Goal: Task Accomplishment & Management: Use online tool/utility

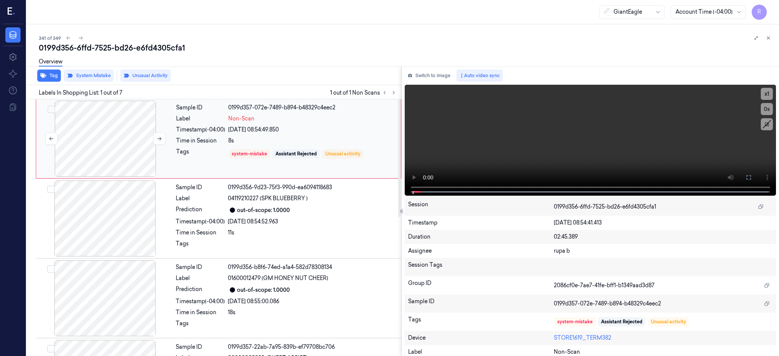
click at [110, 139] on div at bounding box center [105, 139] width 135 height 76
click at [129, 128] on div at bounding box center [105, 139] width 135 height 76
click at [751, 175] on icon at bounding box center [748, 177] width 5 height 5
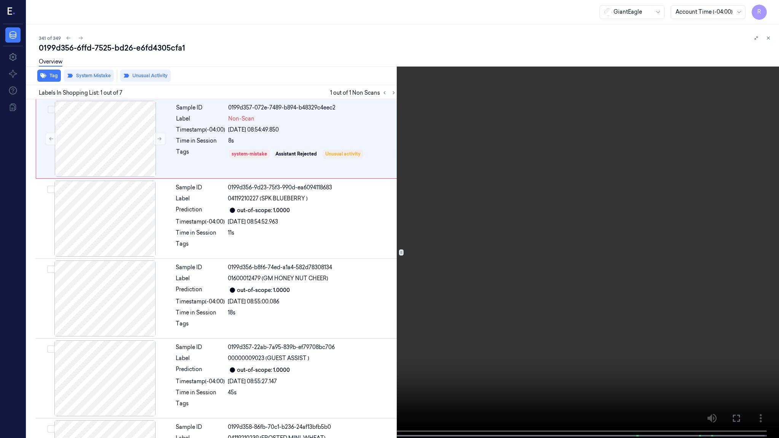
click at [368, 294] on video at bounding box center [389, 220] width 779 height 440
click at [412, 259] on video at bounding box center [389, 220] width 779 height 440
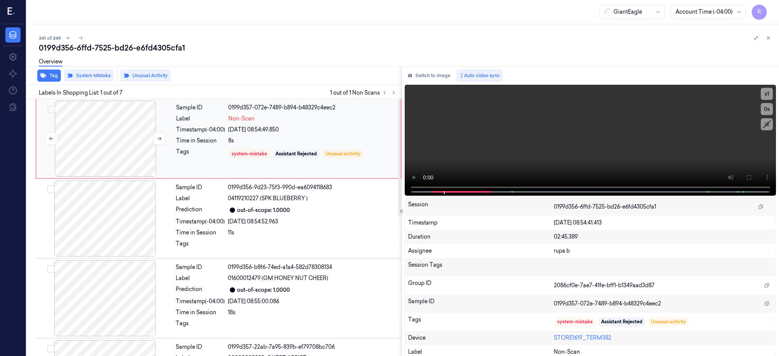
click at [112, 137] on div at bounding box center [105, 139] width 135 height 76
click at [97, 138] on div at bounding box center [105, 139] width 135 height 76
click at [157, 139] on icon at bounding box center [159, 138] width 5 height 5
click at [755, 175] on button at bounding box center [749, 178] width 12 height 12
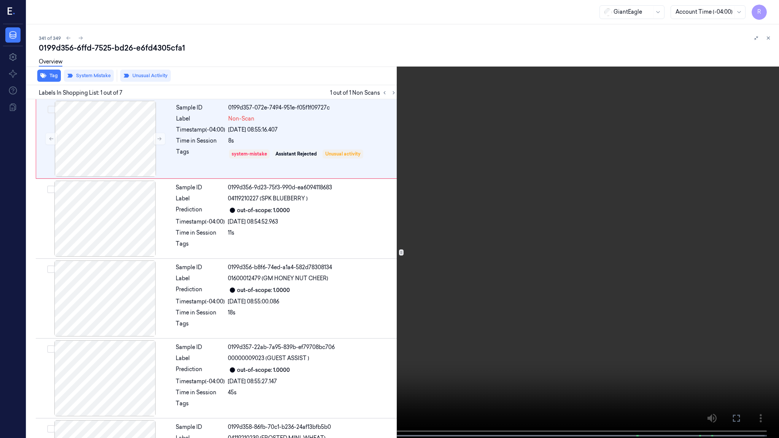
click at [538, 207] on video at bounding box center [389, 220] width 779 height 440
click at [412, 256] on video at bounding box center [389, 220] width 779 height 440
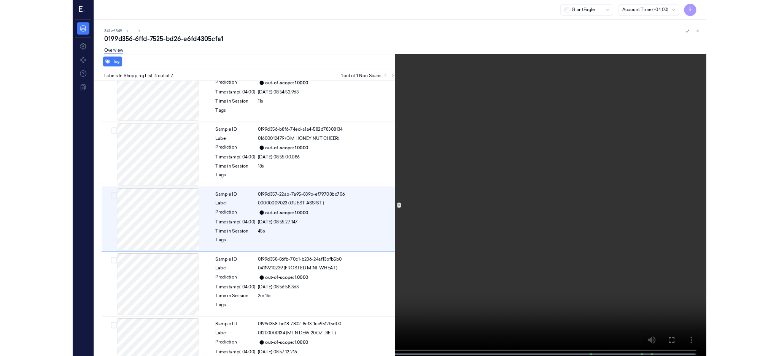
scroll to position [110, 0]
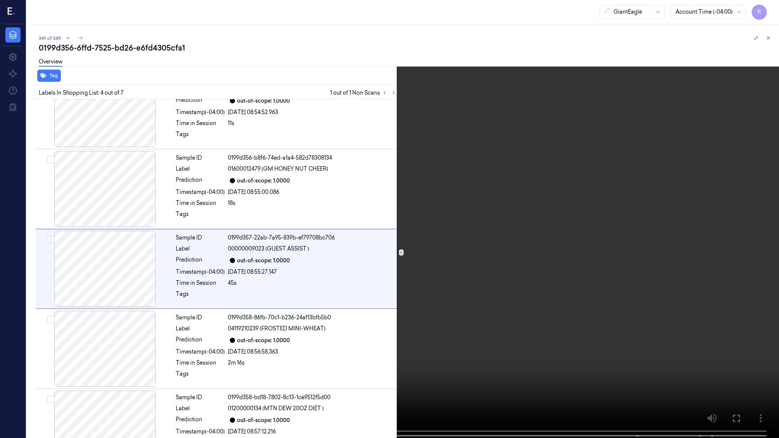
click at [323, 302] on video at bounding box center [389, 220] width 779 height 440
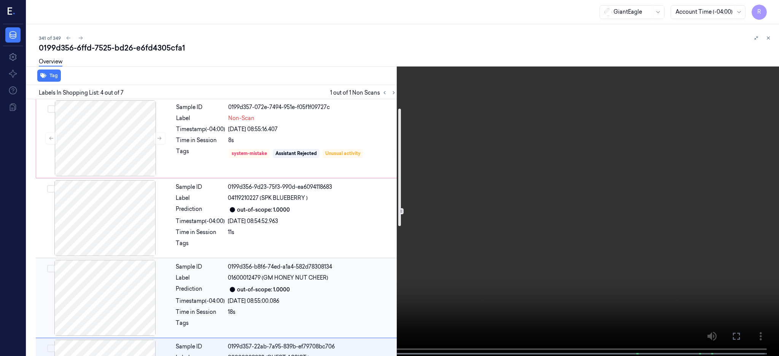
scroll to position [0, 0]
